Goal: Information Seeking & Learning: Learn about a topic

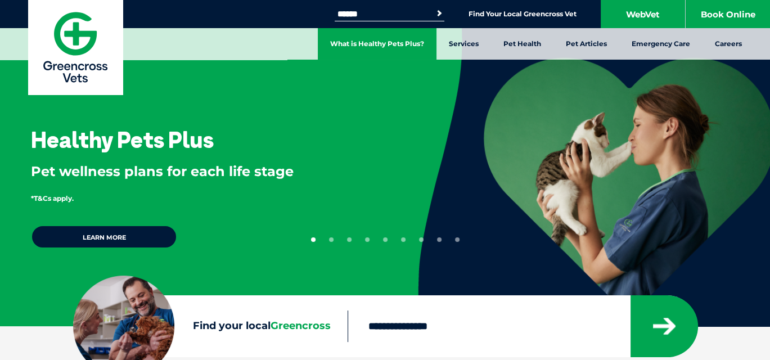
click at [390, 43] on link "What is Healthy Pets Plus?" at bounding box center [377, 43] width 119 height 31
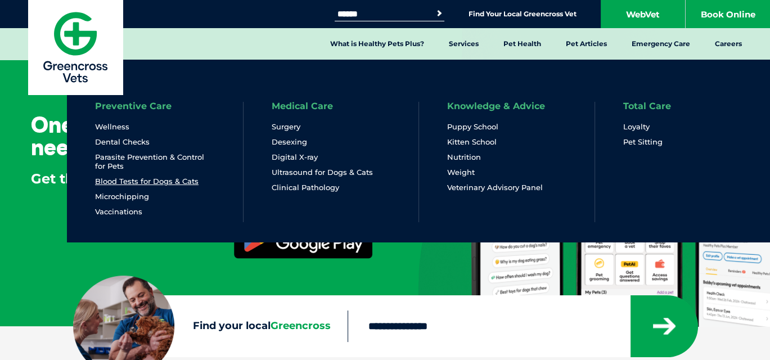
click at [128, 177] on link "Blood Tests for Dogs & Cats" at bounding box center [146, 182] width 103 height 10
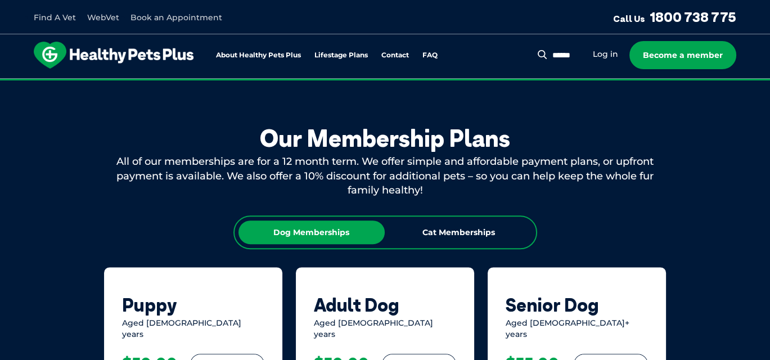
scroll to position [599, 0]
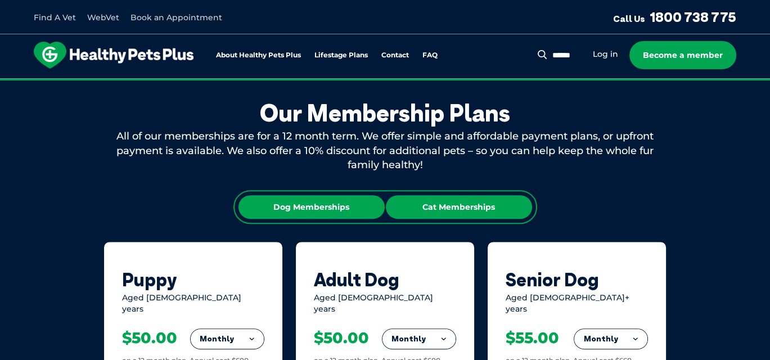
click at [448, 198] on div "Cat Memberships" at bounding box center [459, 207] width 146 height 24
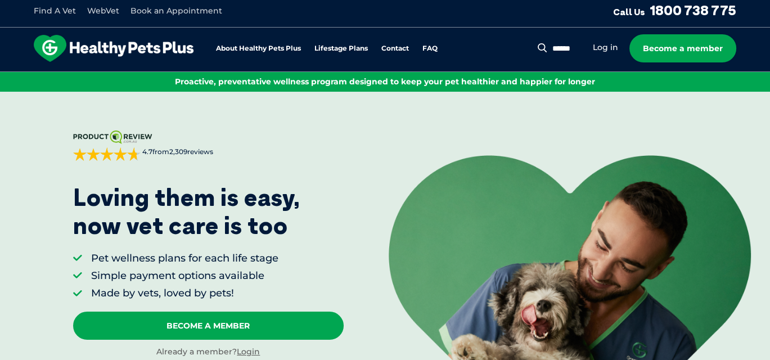
scroll to position [0, 0]
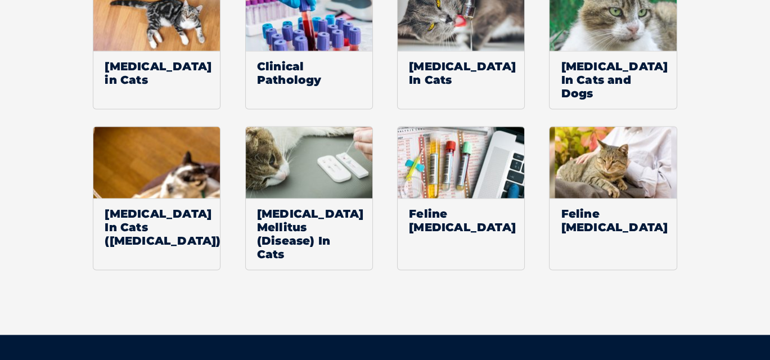
scroll to position [1874, 0]
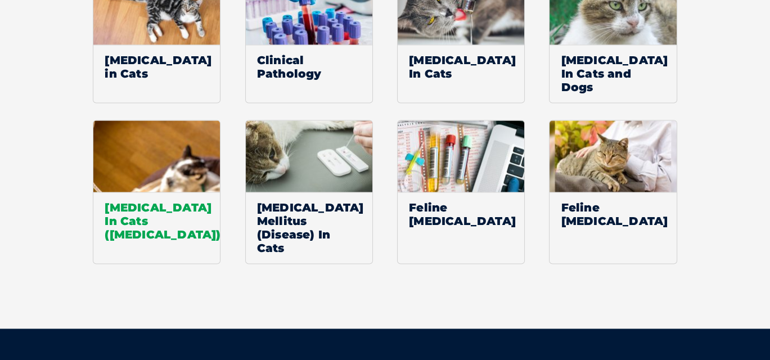
click at [175, 129] on img at bounding box center [156, 155] width 127 height 71
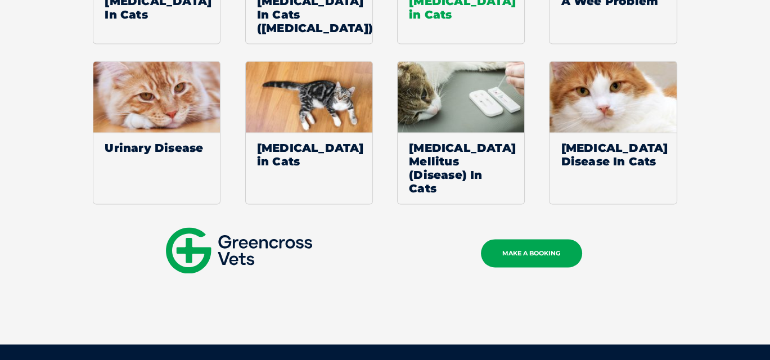
scroll to position [2024, 0]
